Goal: Communication & Community: Answer question/provide support

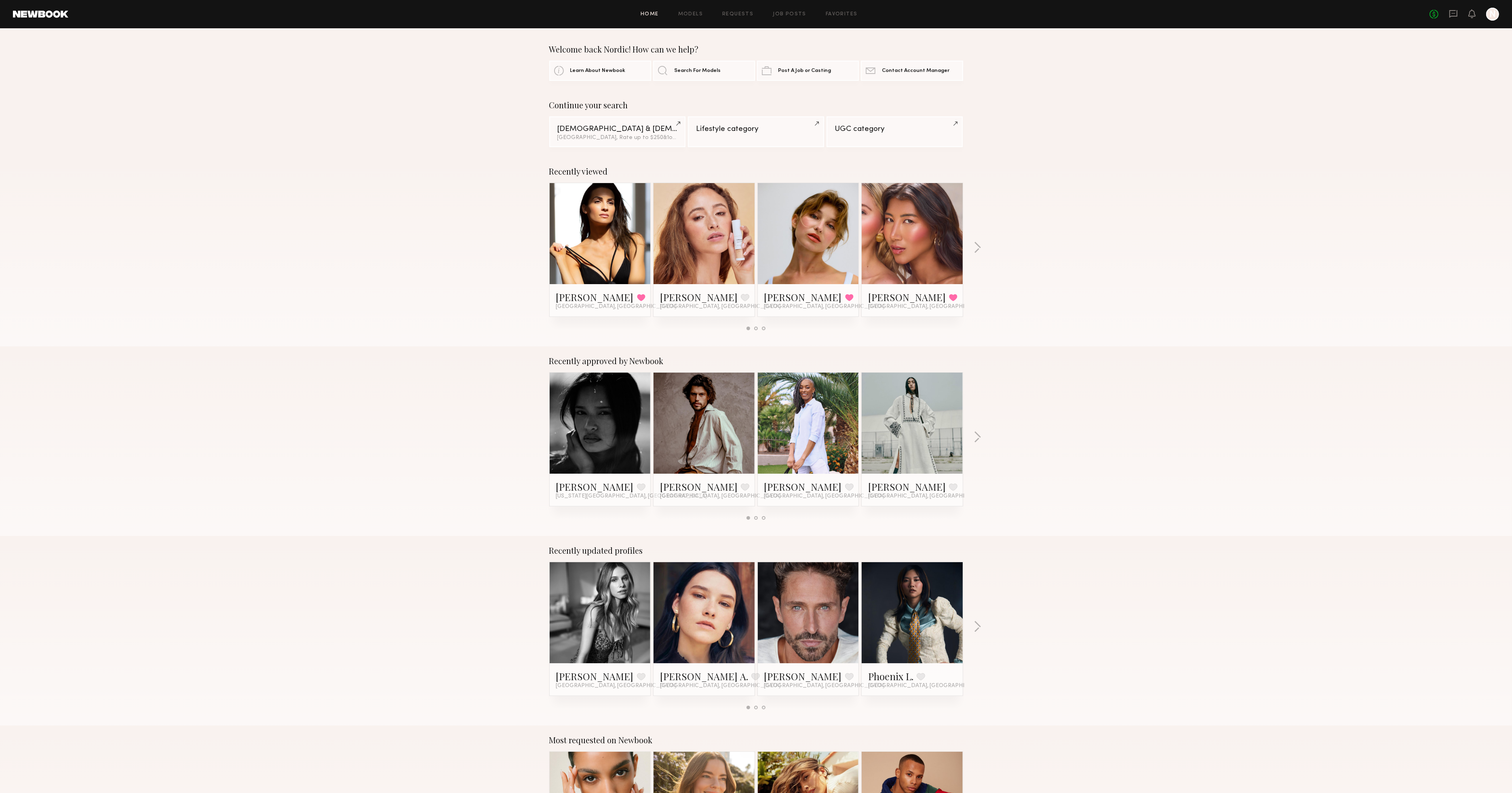
click at [1448, 14] on div "No fees up to $5,000 N" at bounding box center [1464, 14] width 70 height 13
click at [1451, 13] on icon at bounding box center [1453, 14] width 9 height 9
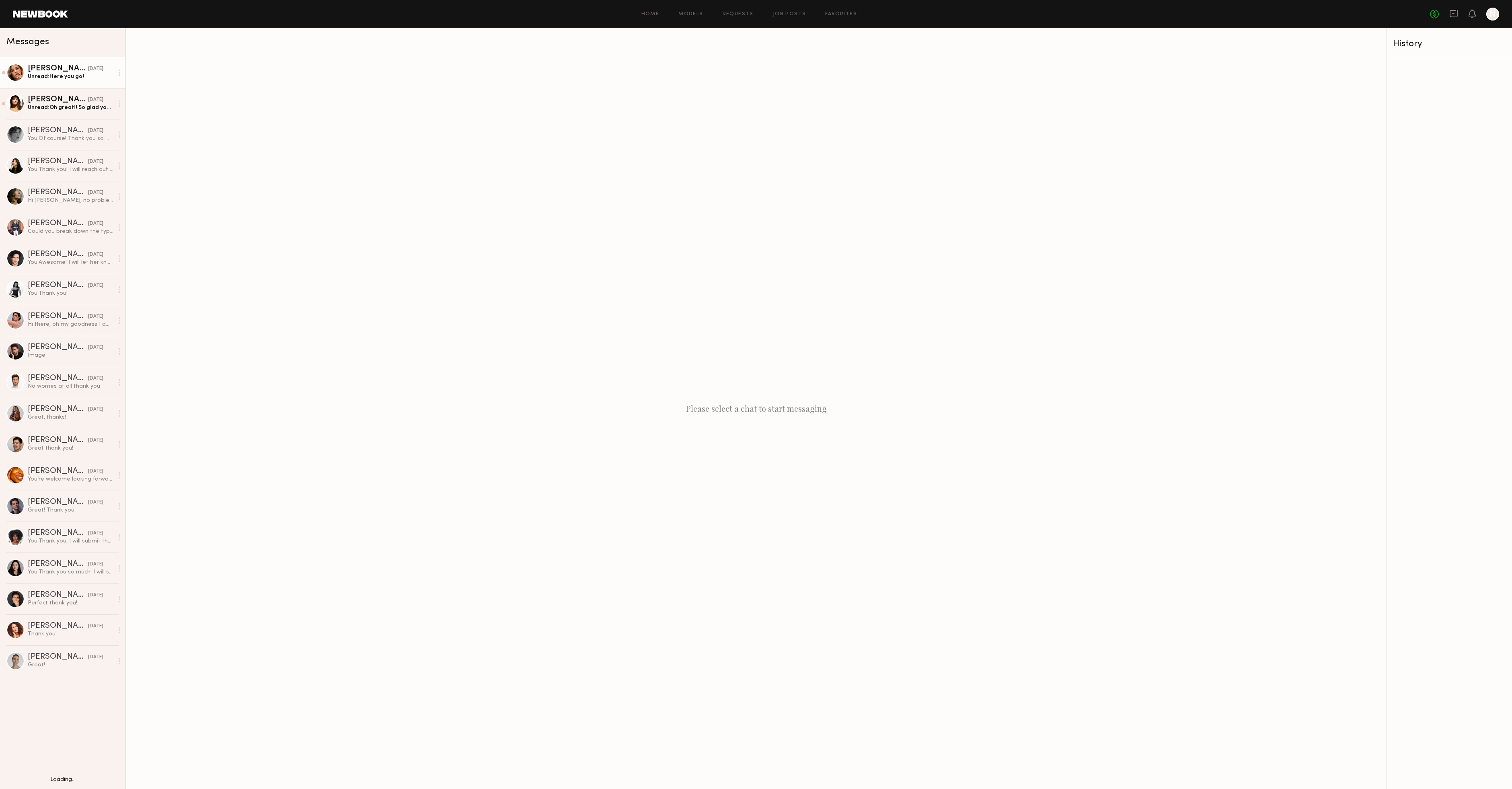
click at [70, 84] on link "[PERSON_NAME] [DATE] Unread: Here you go!" at bounding box center [63, 72] width 126 height 31
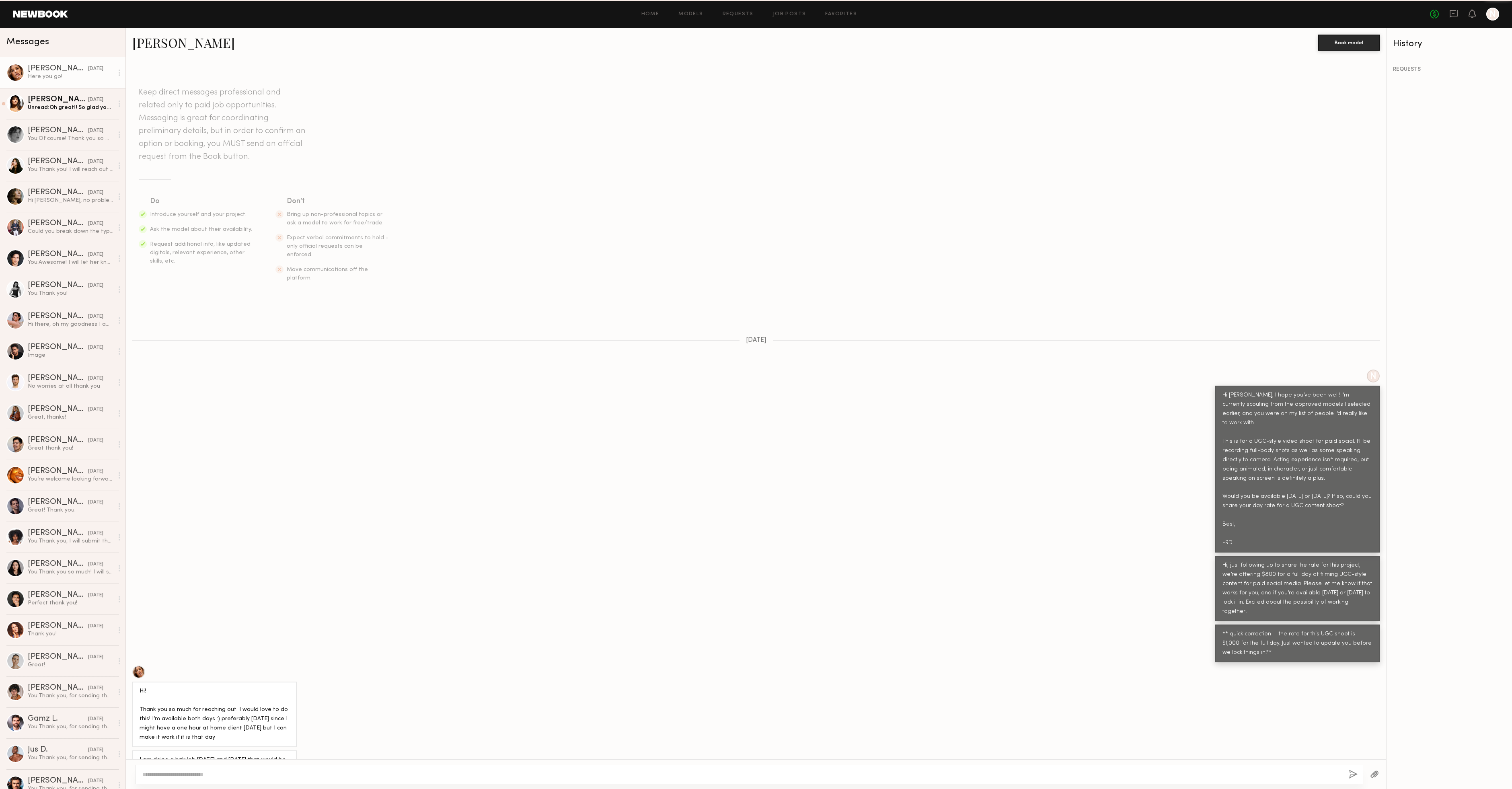
scroll to position [717, 0]
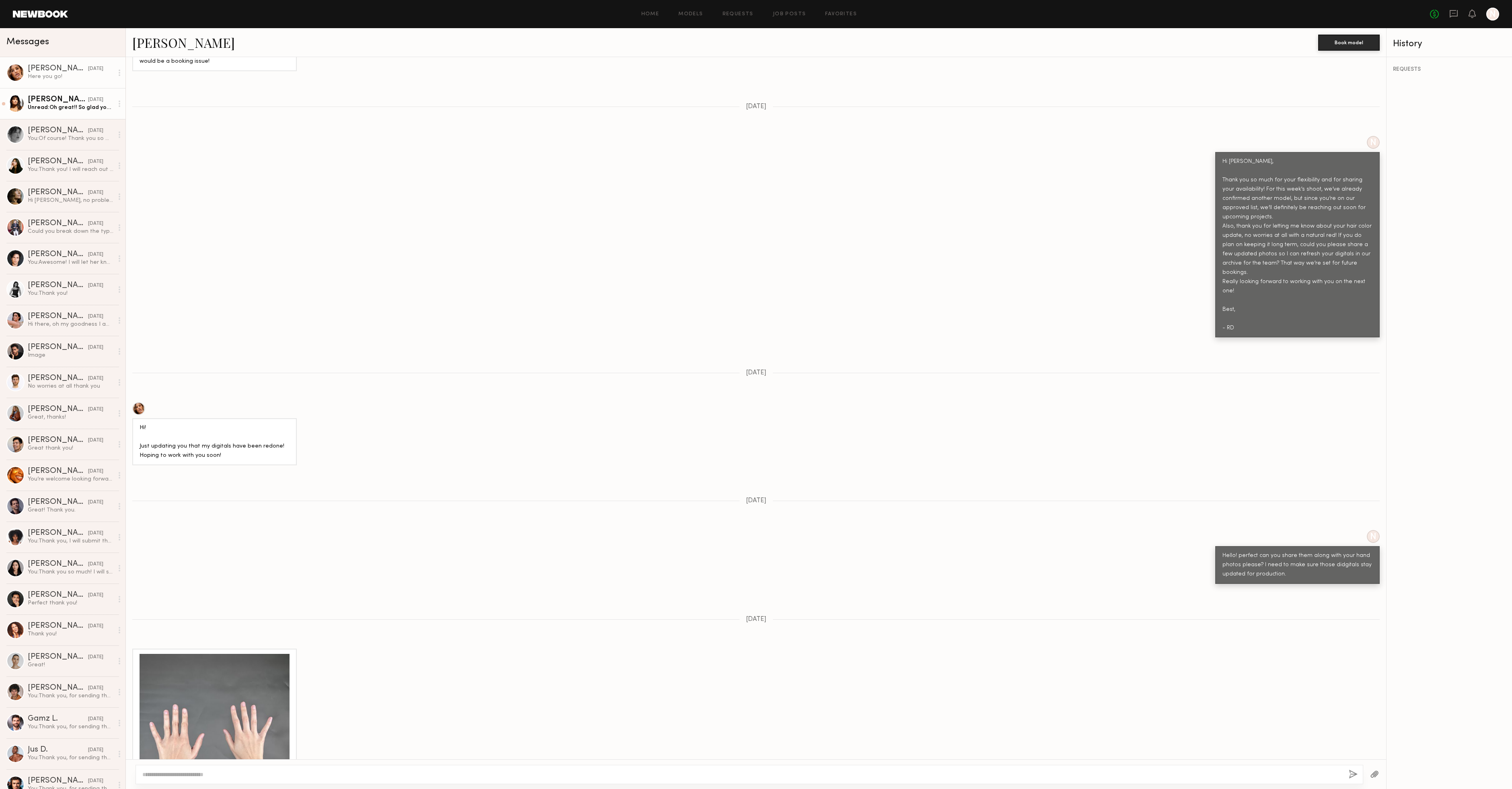
click at [75, 109] on div "Unread: Oh great!! So glad you were able to save it and you guys are happy! Loo…" at bounding box center [70, 107] width 86 height 8
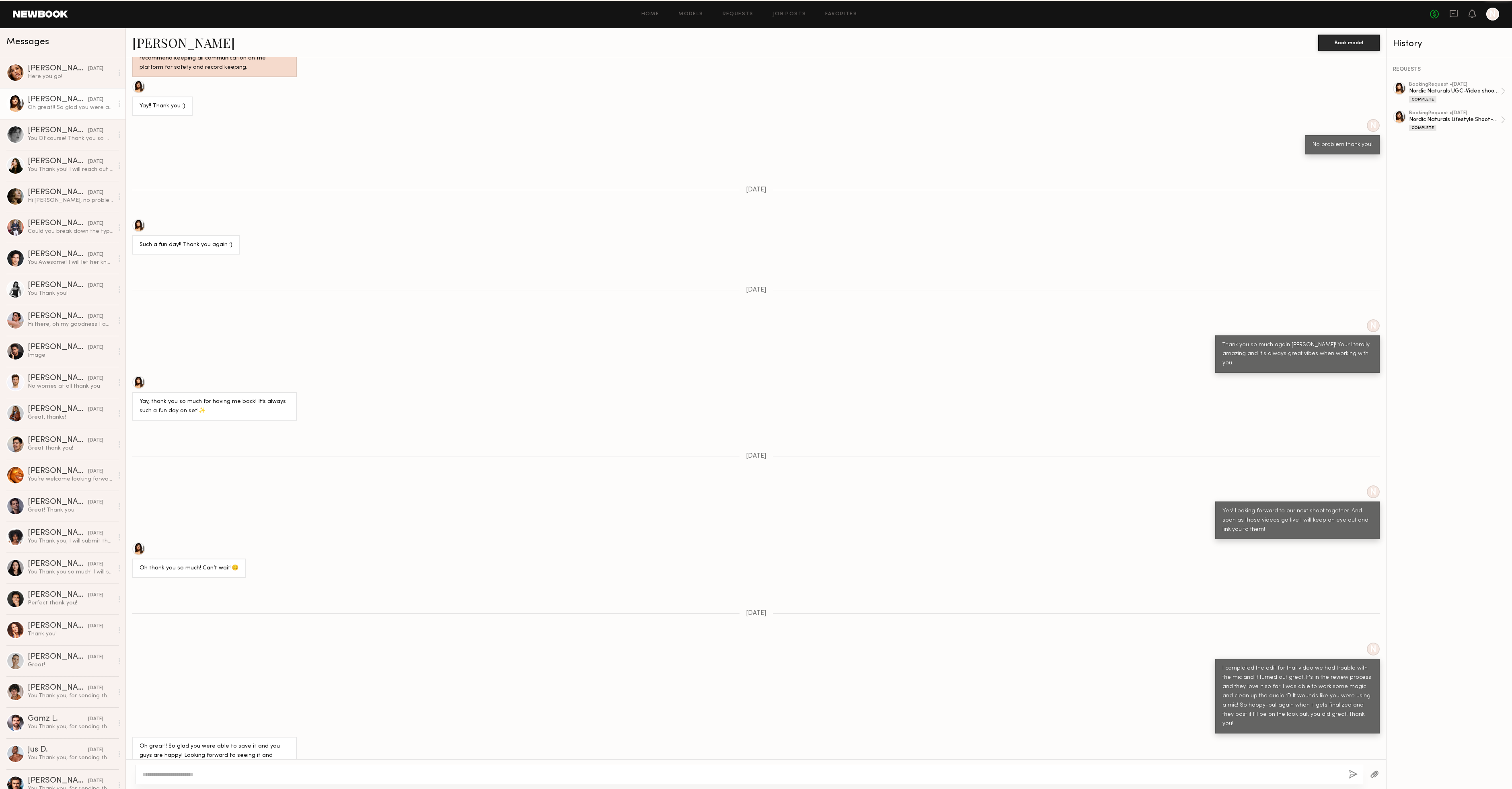
scroll to position [147, 0]
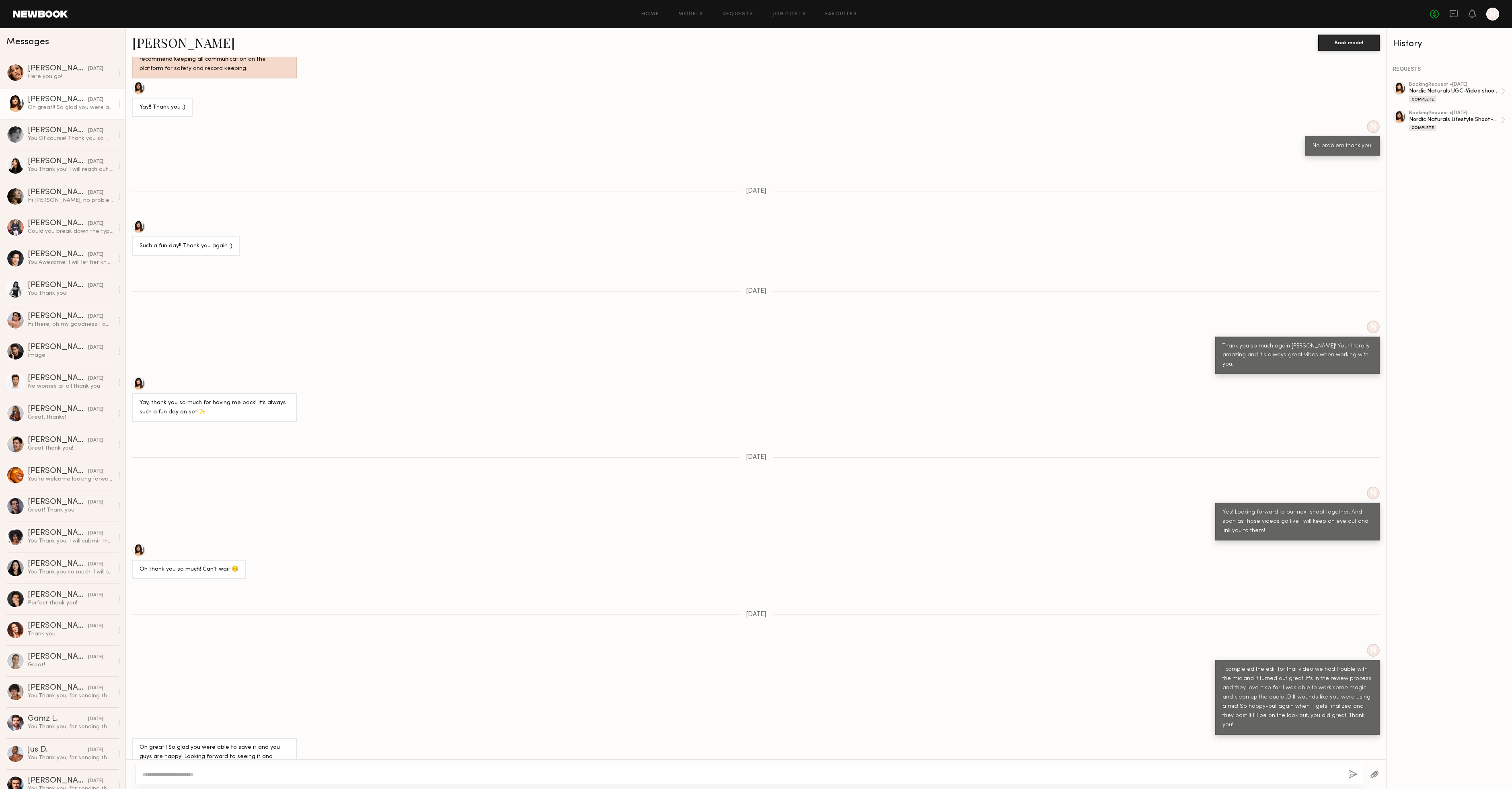
click at [274, 768] on div at bounding box center [750, 774] width 1228 height 19
click at [237, 772] on textarea at bounding box center [743, 775] width 1200 height 8
type textarea "**********"
click at [1355, 773] on button "button" at bounding box center [1354, 774] width 9 height 10
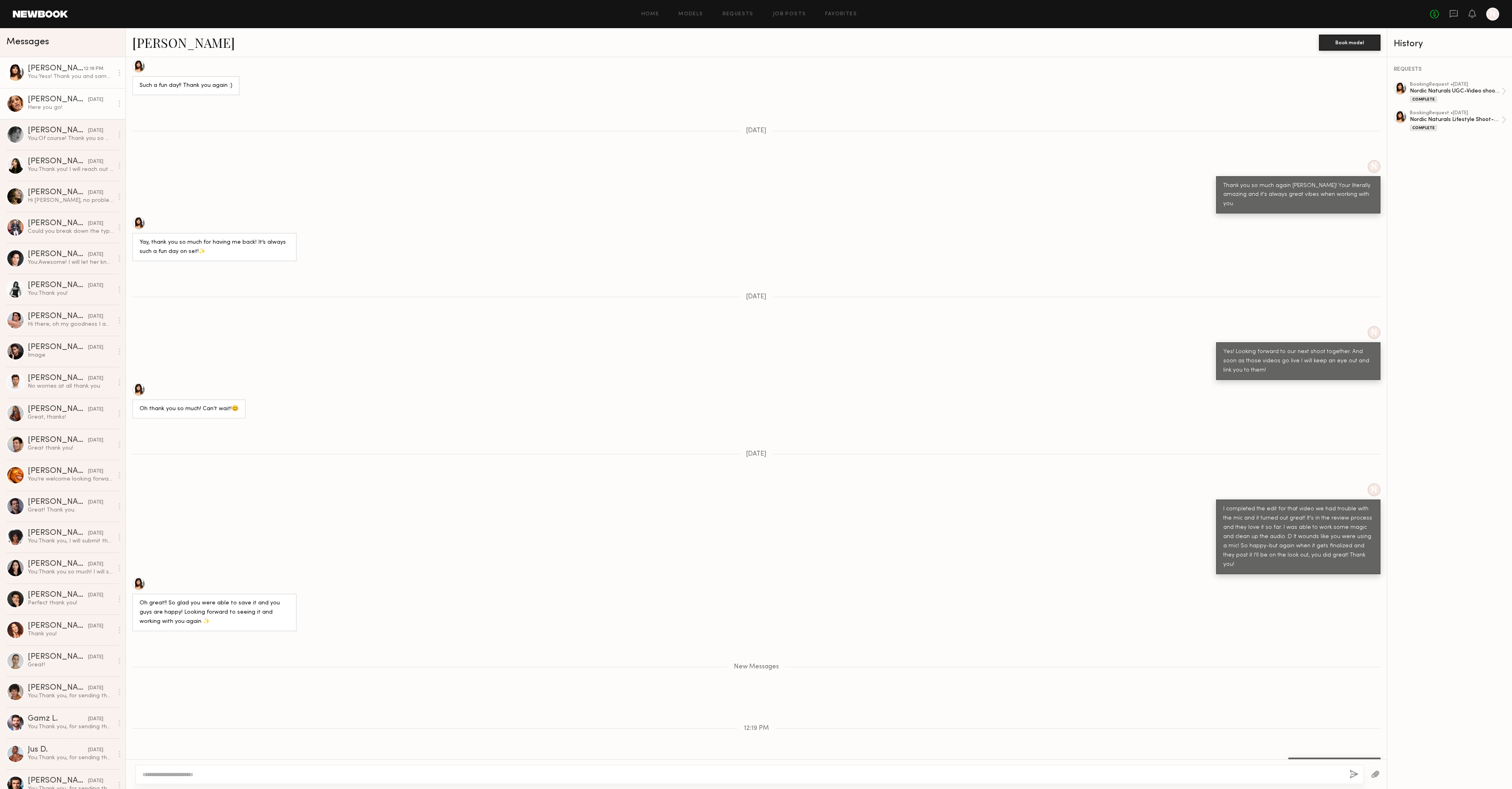
click at [80, 106] on div "Here you go!" at bounding box center [70, 107] width 86 height 8
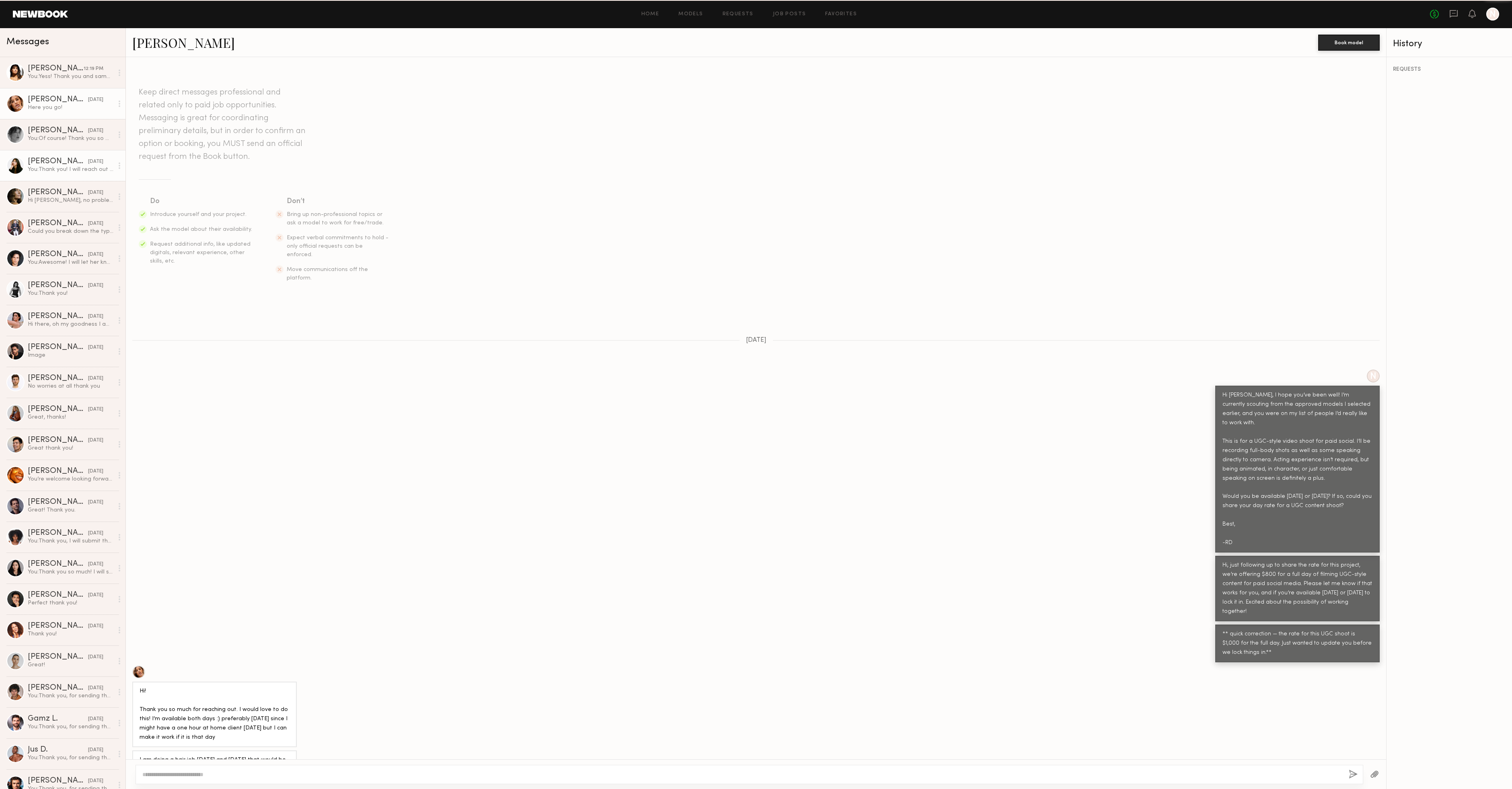
scroll to position [717, 0]
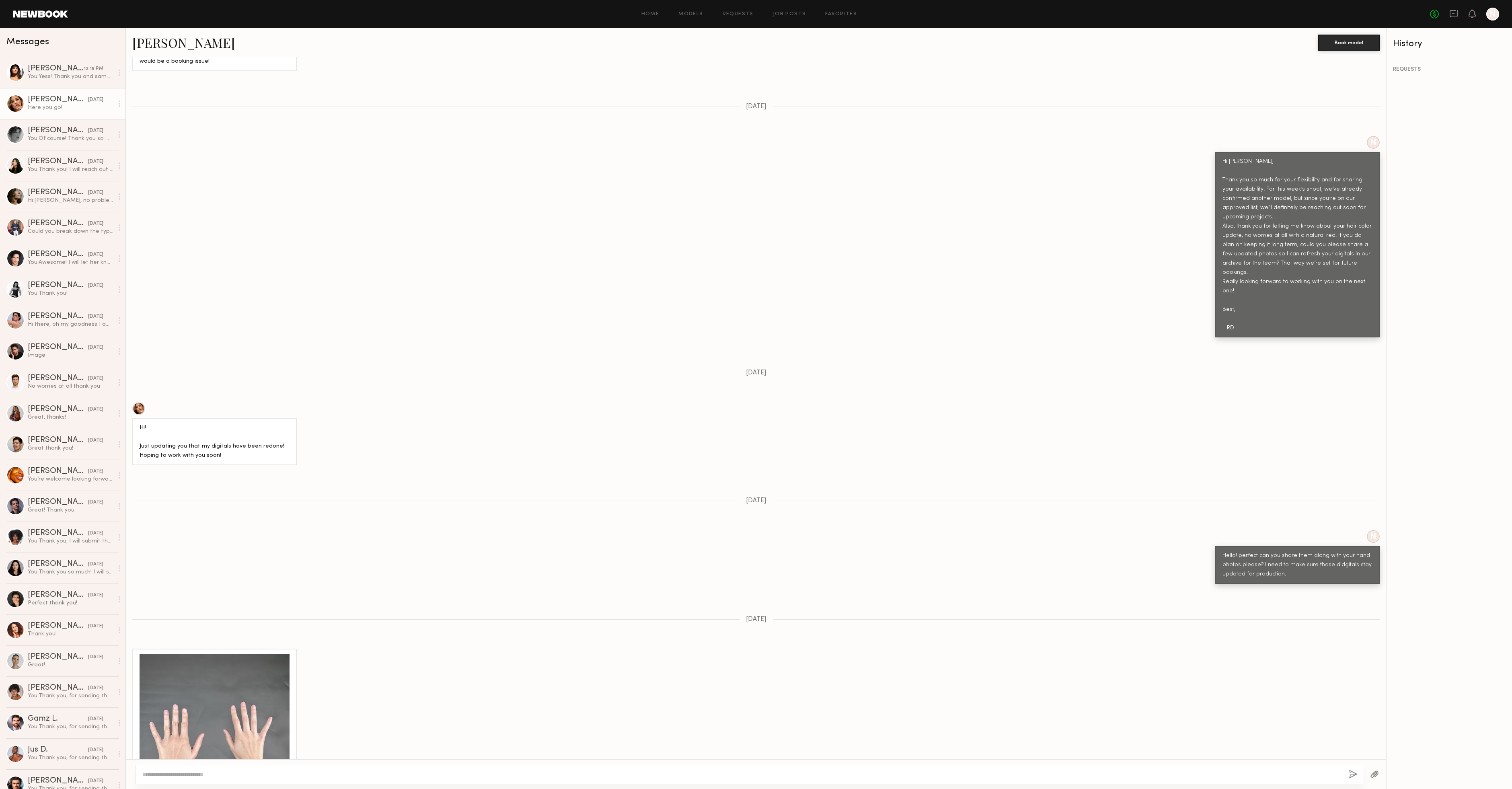
click at [249, 771] on textarea at bounding box center [743, 775] width 1200 height 8
click at [246, 773] on textarea at bounding box center [743, 775] width 1200 height 8
drag, startPoint x: 740, startPoint y: 773, endPoint x: 285, endPoint y: 746, distance: 455.8
click at [287, 746] on div "Keep direct messages professional and related only to paid job opportunities. M…" at bounding box center [756, 423] width 1261 height 732
paste textarea "**********"
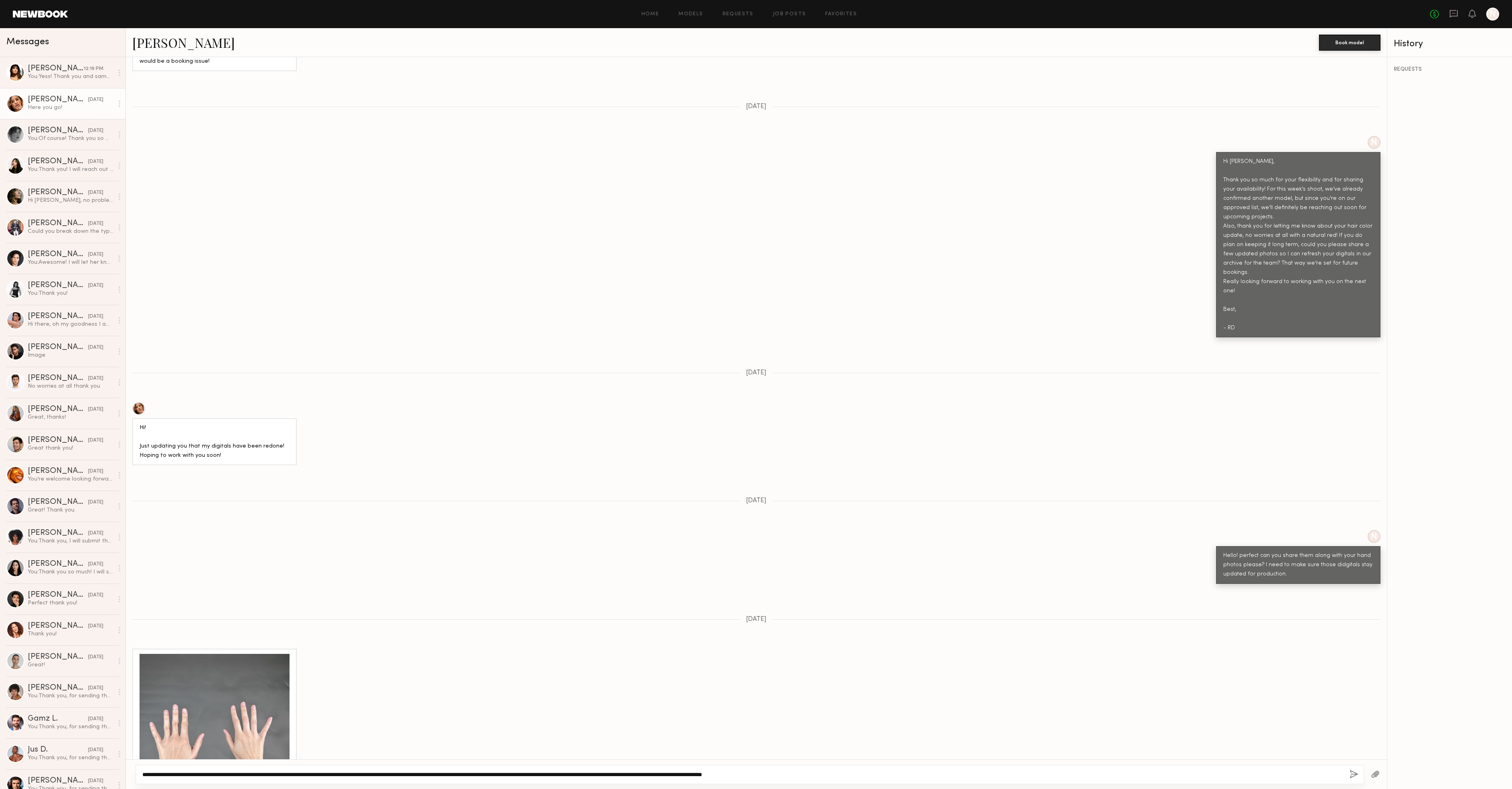
type textarea "**********"
click at [1352, 777] on button "button" at bounding box center [1354, 774] width 9 height 10
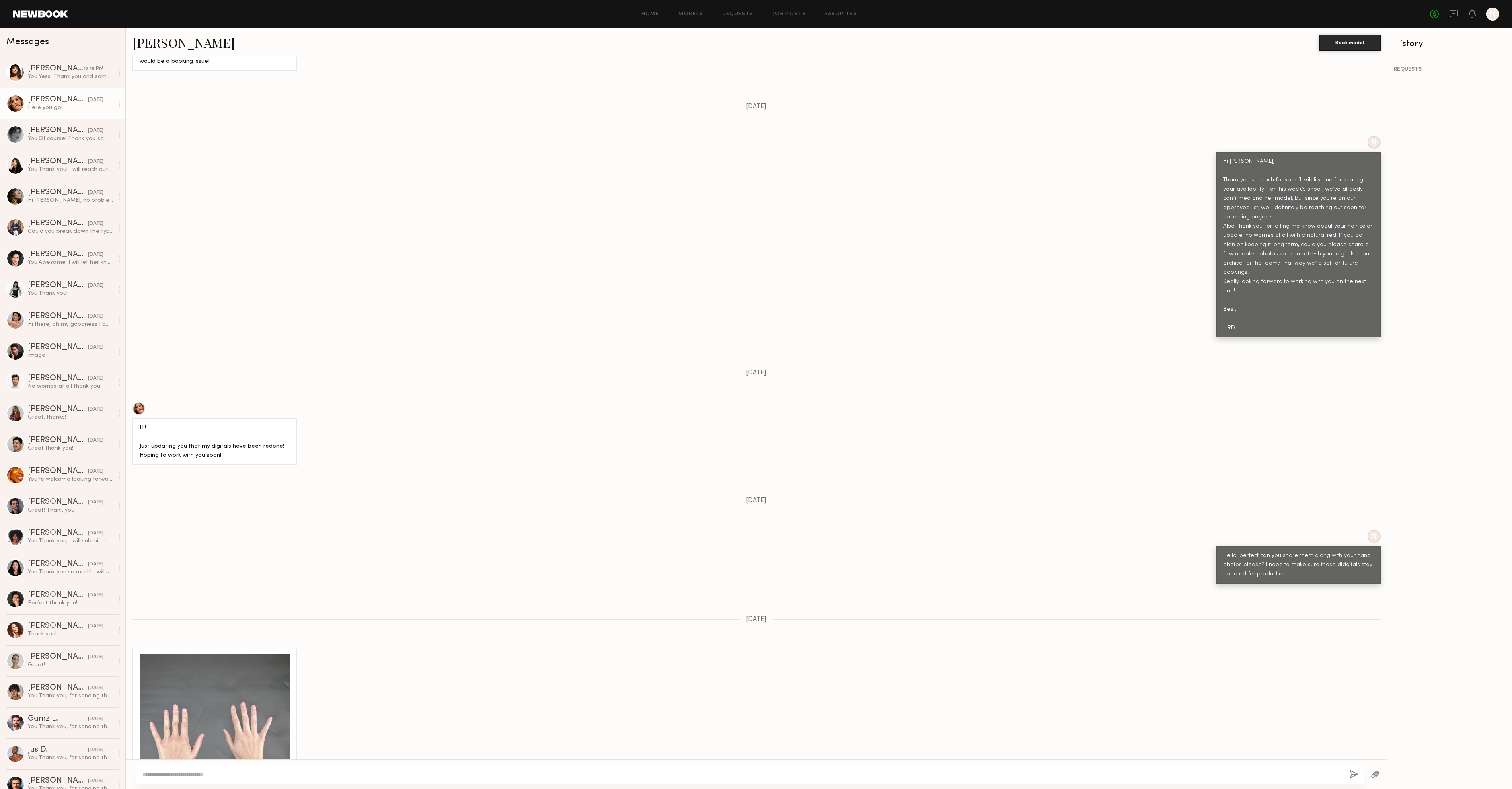
scroll to position [914, 0]
